Goal: Book appointment/travel/reservation

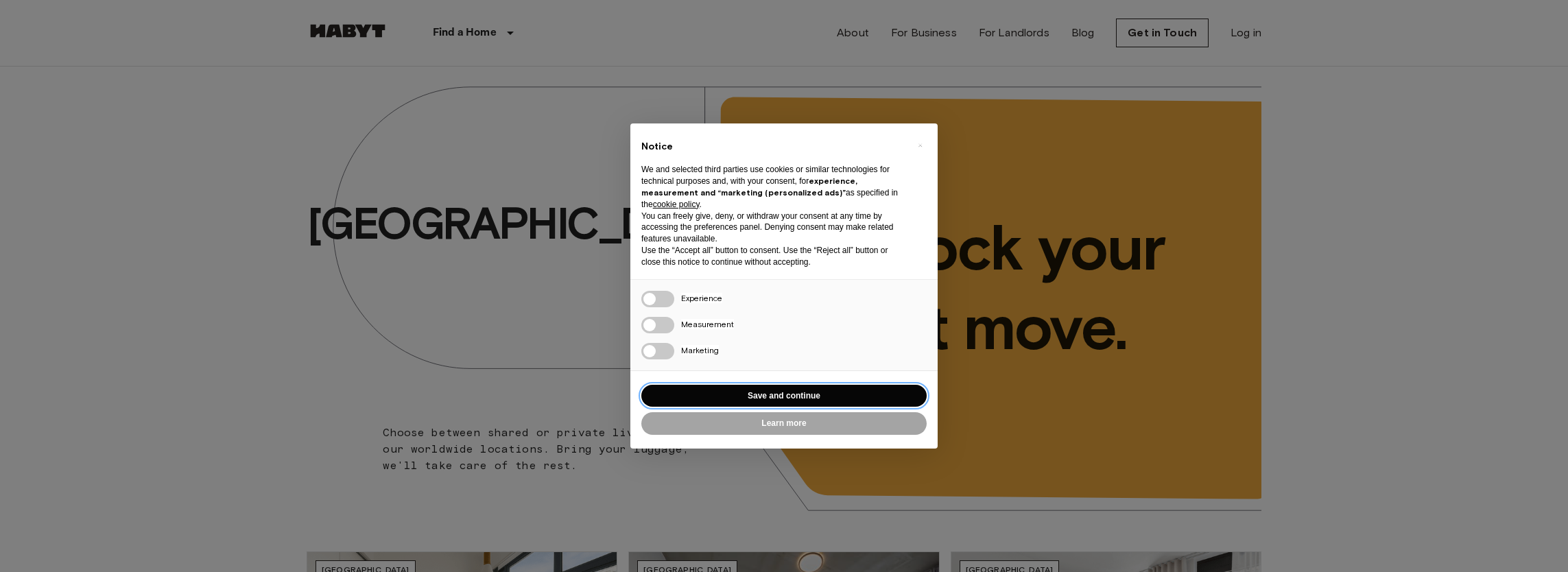
click at [836, 398] on button "Save and continue" at bounding box center [784, 396] width 285 height 23
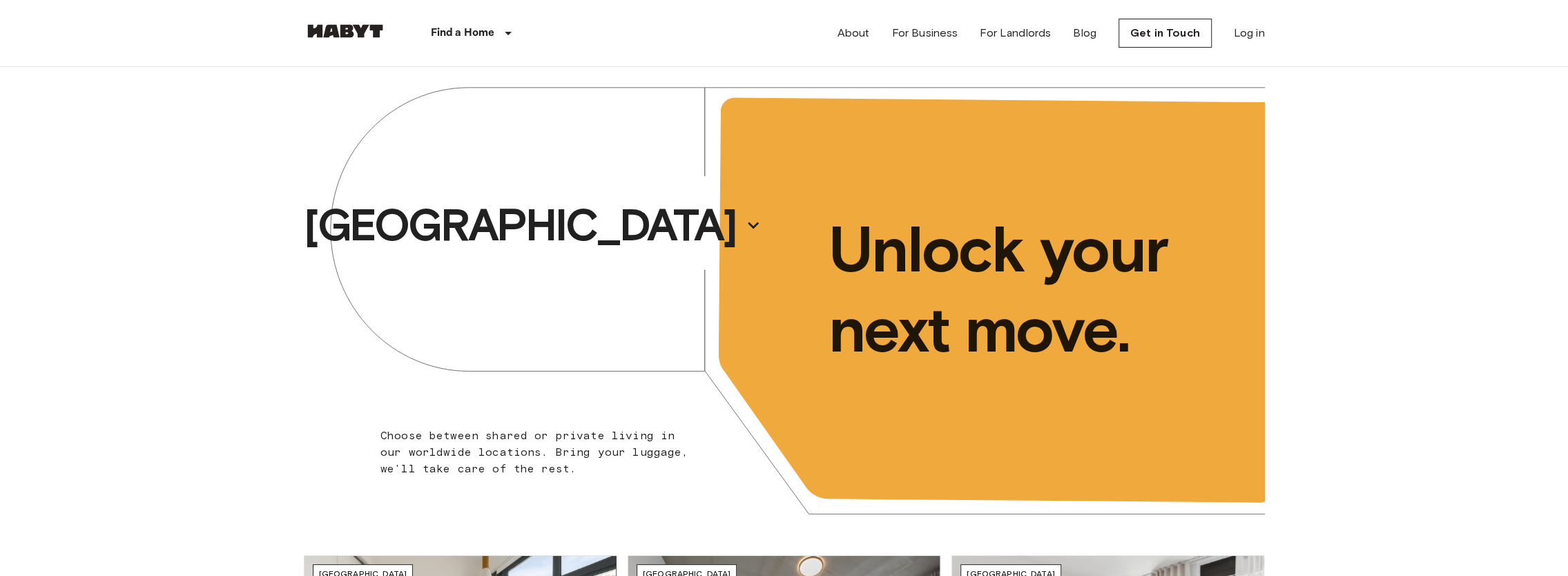
click at [343, 29] on img at bounding box center [346, 31] width 83 height 13
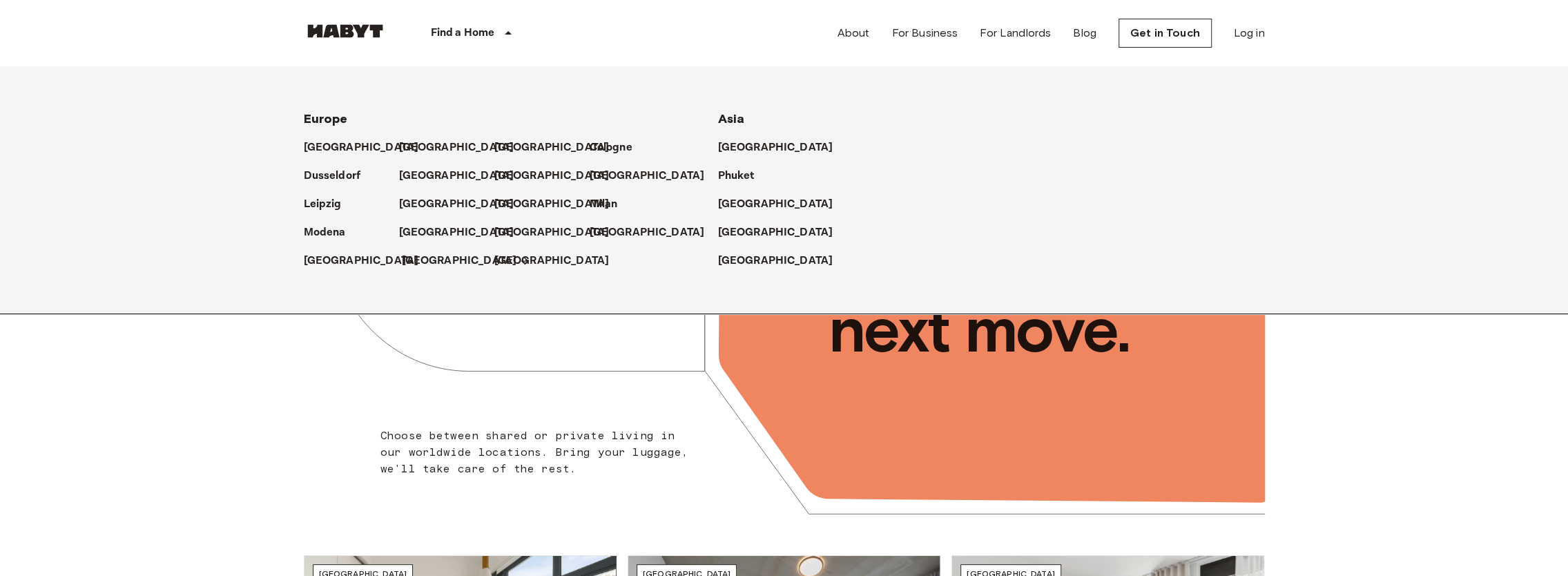
click at [414, 259] on p "[GEOGRAPHIC_DATA]" at bounding box center [459, 260] width 116 height 16
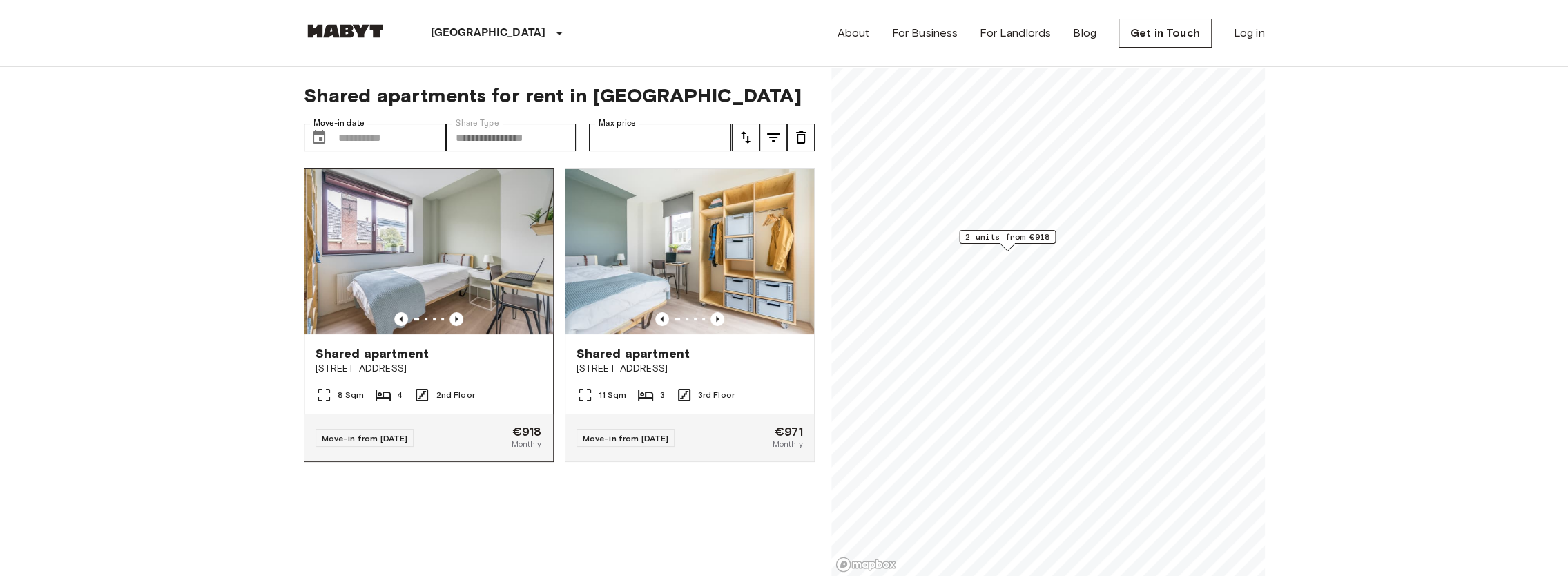
click at [443, 263] on img at bounding box center [429, 251] width 248 height 166
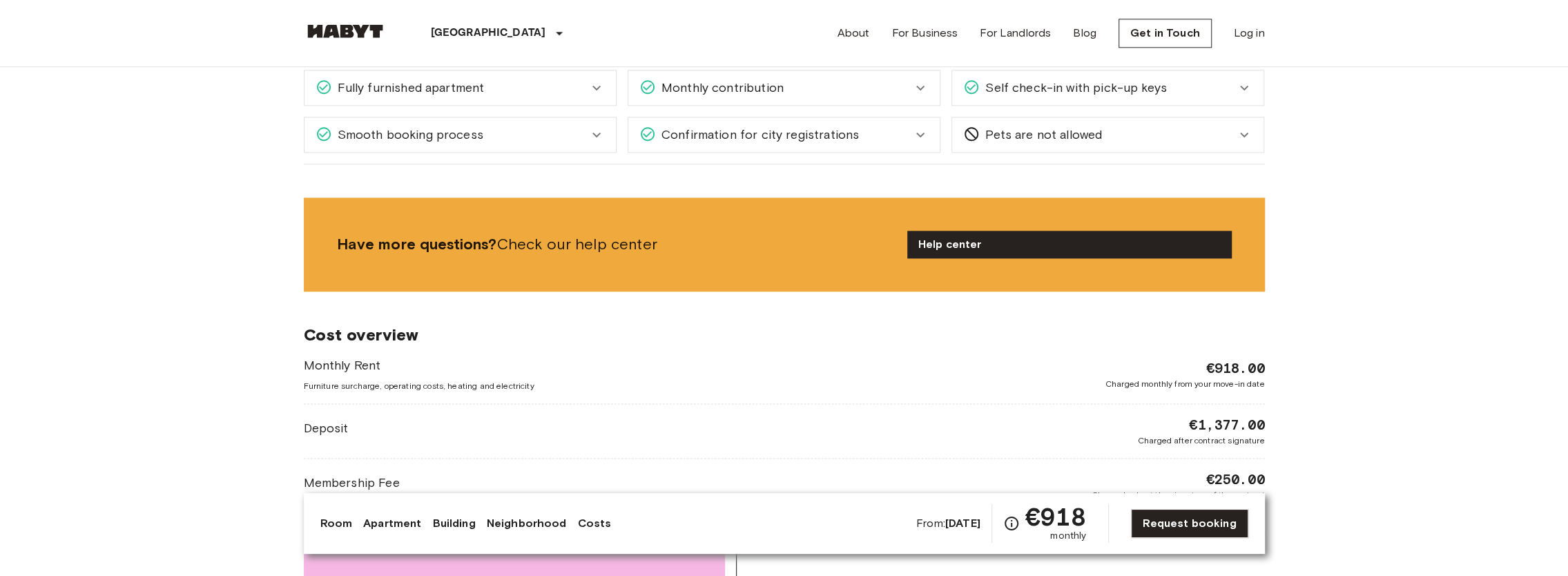
scroll to position [1451, 0]
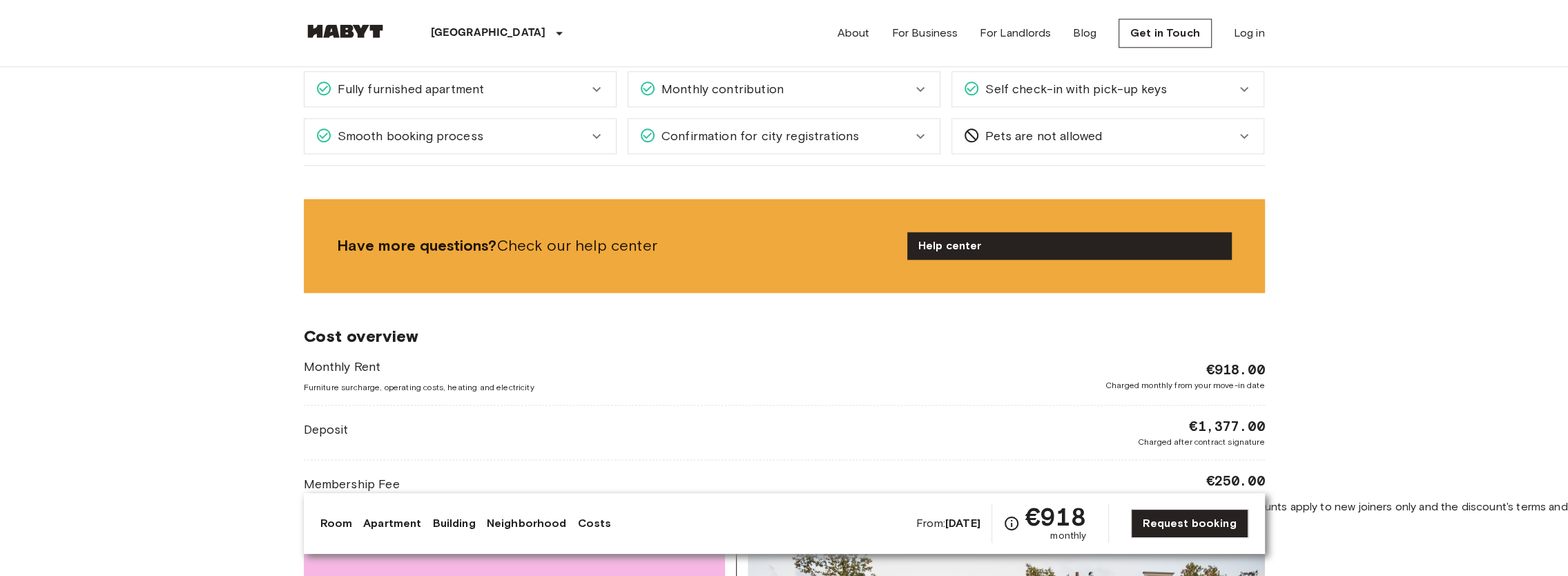
click at [1015, 522] on icon "Check cost overview for full price breakdown. Please note that discounts apply …" at bounding box center [1011, 523] width 16 height 16
click at [1165, 515] on link "Request booking" at bounding box center [1189, 523] width 117 height 29
